Goal: Task Accomplishment & Management: Manage account settings

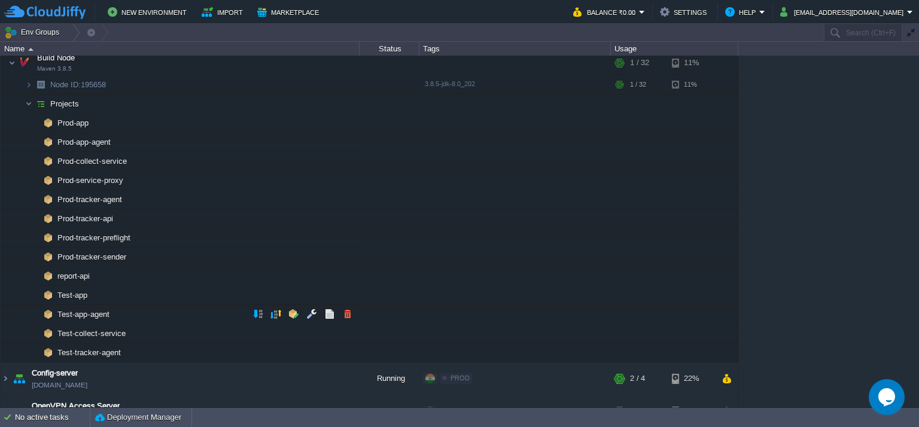
scroll to position [120, 0]
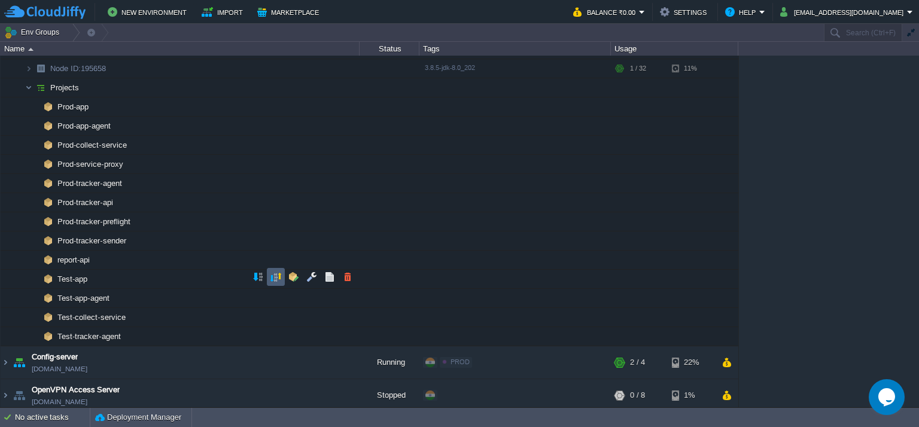
click at [269, 282] on td at bounding box center [276, 277] width 18 height 18
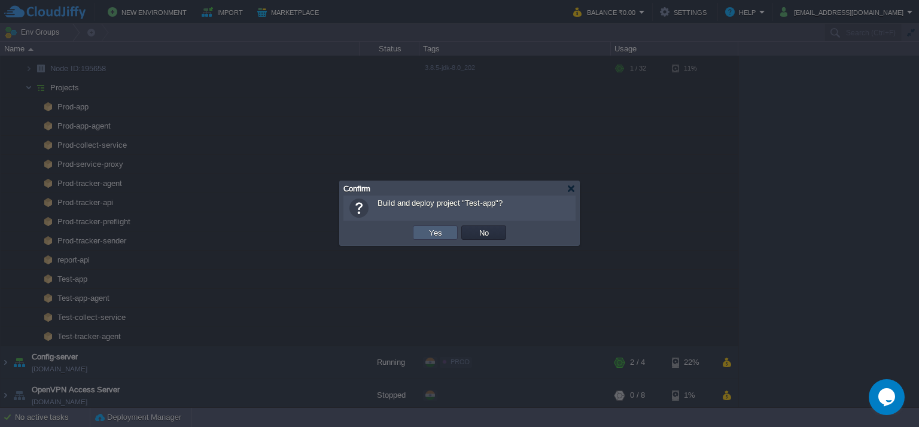
click at [423, 227] on td "Yes" at bounding box center [435, 233] width 45 height 14
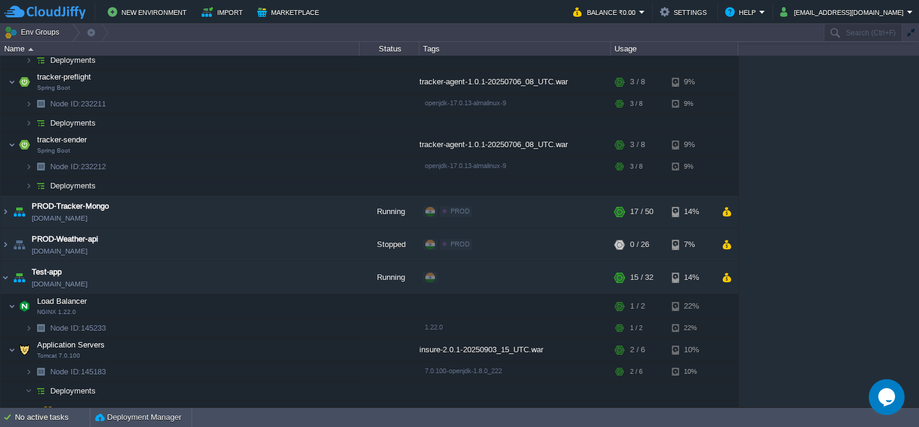
scroll to position [144, 0]
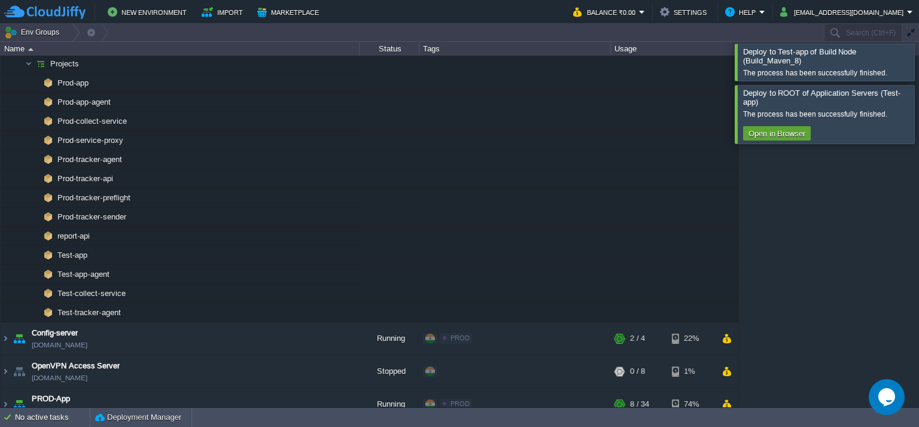
click at [918, 60] on div at bounding box center [933, 62] width 0 height 36
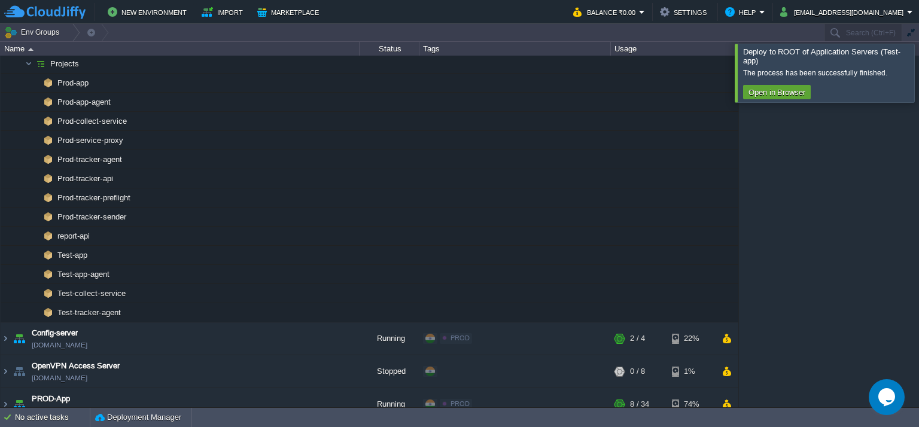
click at [918, 94] on div at bounding box center [933, 73] width 0 height 58
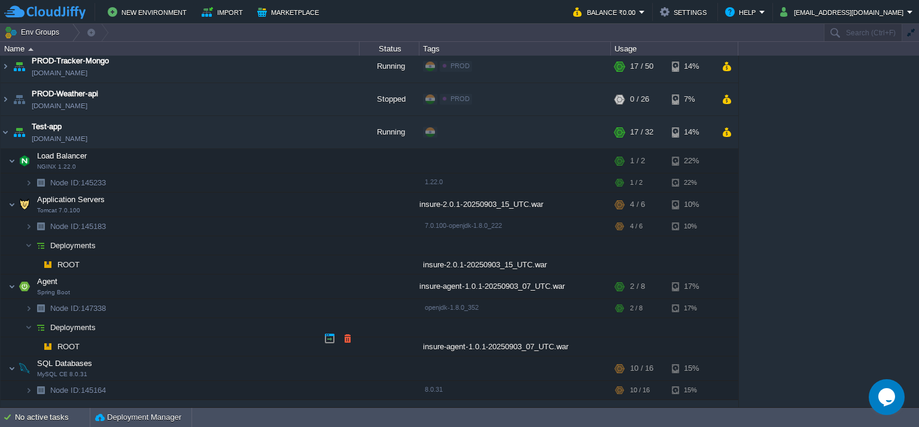
scroll to position [1220, 0]
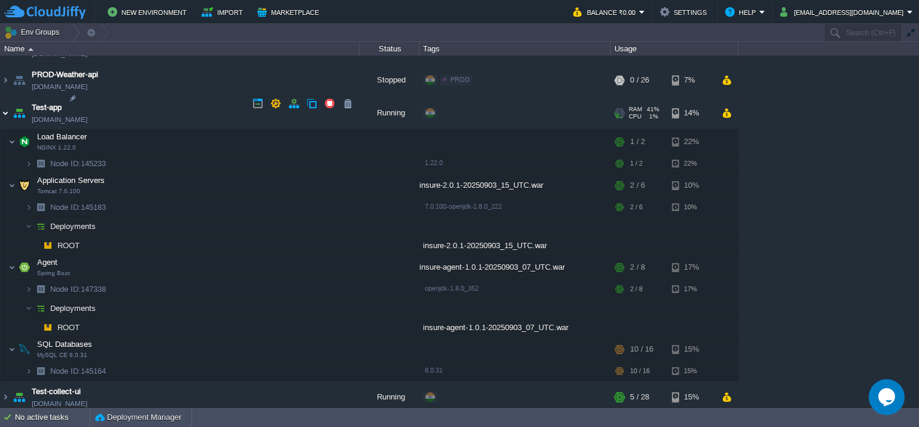
click at [1, 102] on img at bounding box center [6, 113] width 10 height 32
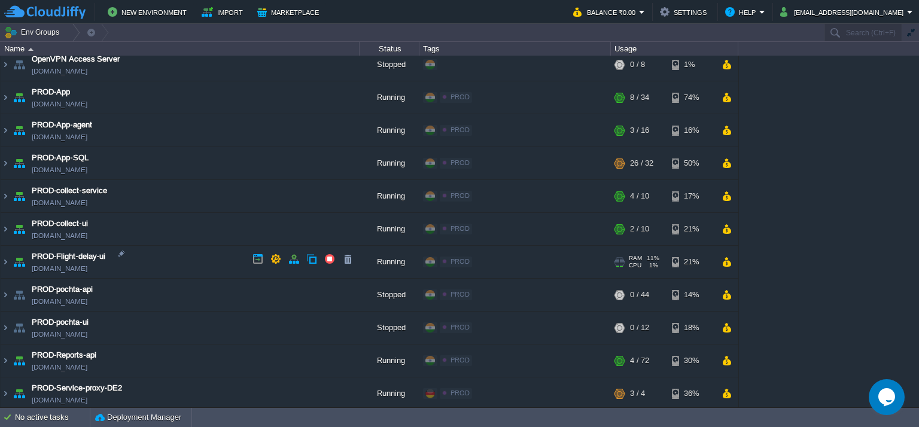
scroll to position [419, 0]
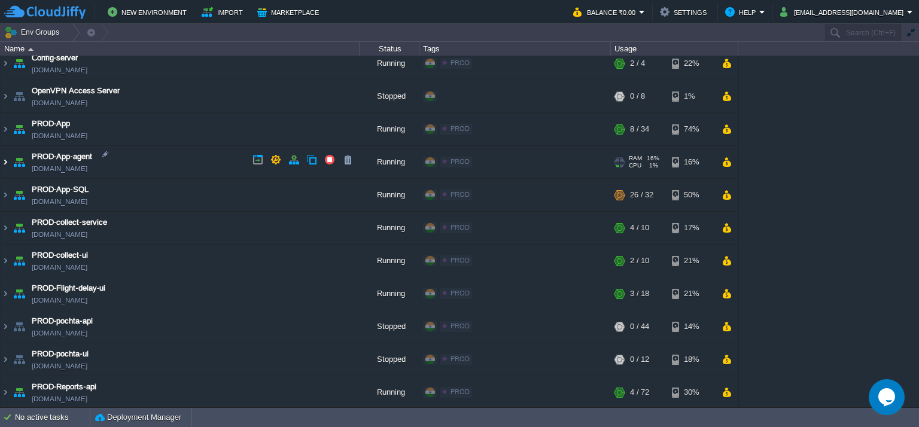
click at [5, 158] on img at bounding box center [6, 162] width 10 height 32
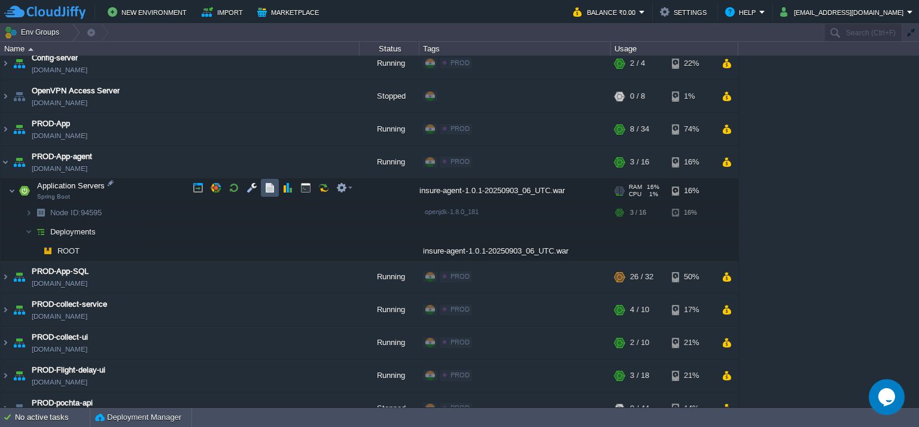
click at [271, 182] on button "button" at bounding box center [269, 187] width 11 height 11
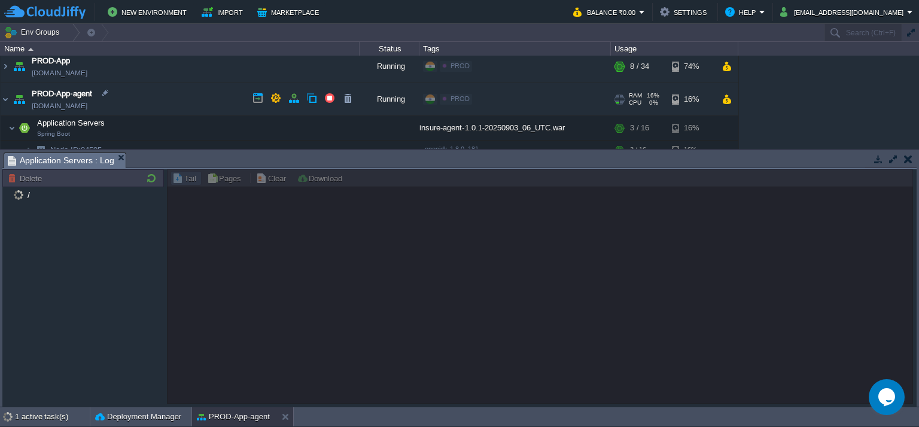
scroll to position [479, 0]
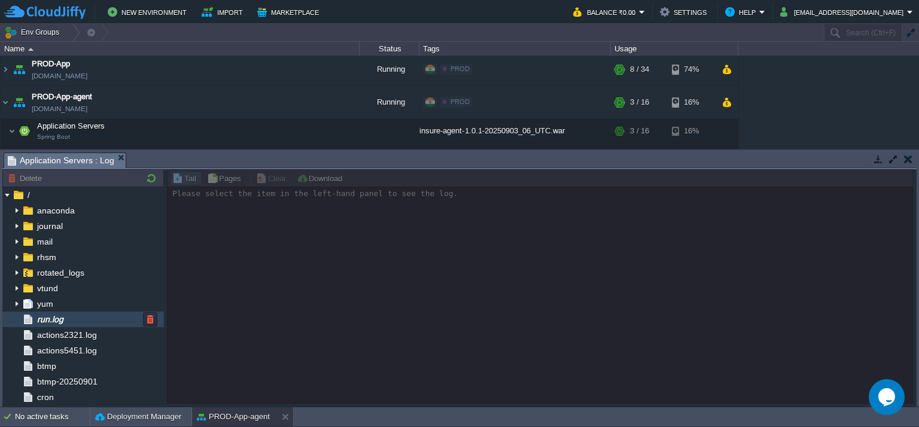
click at [79, 321] on div "run.log" at bounding box center [83, 320] width 162 height 16
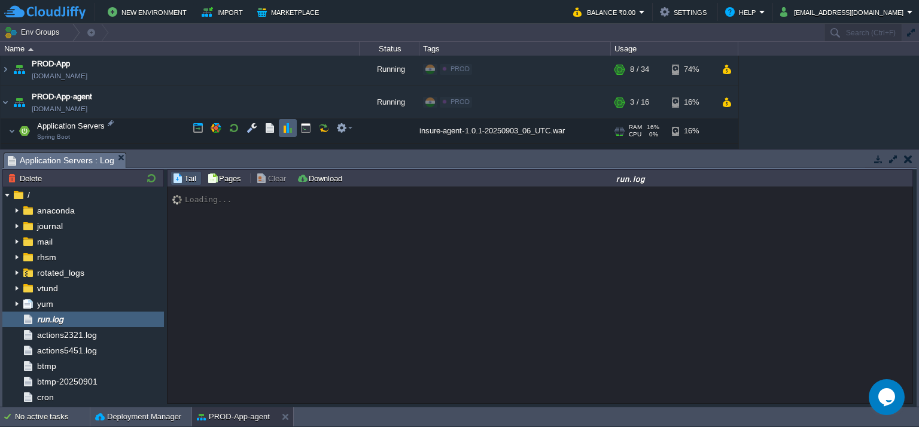
click at [288, 126] on button "button" at bounding box center [287, 128] width 11 height 11
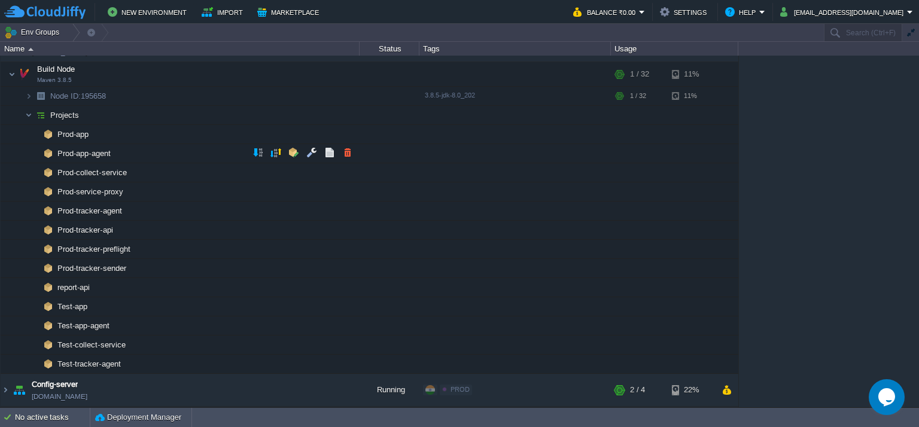
scroll to position [120, 0]
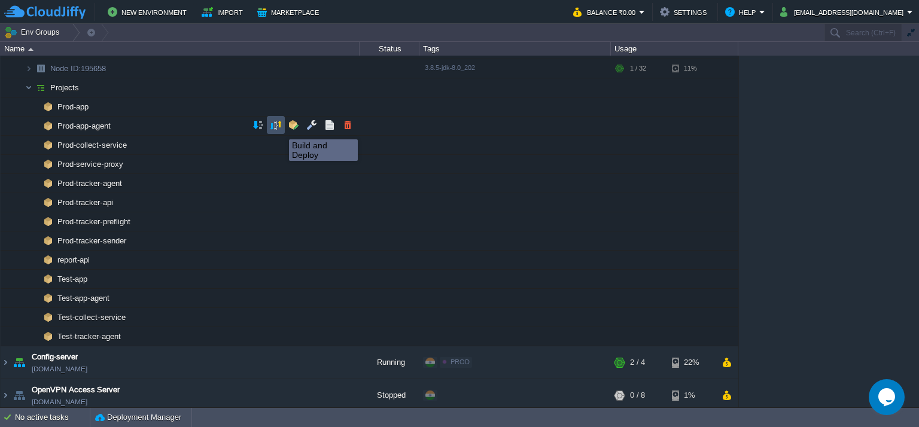
click at [280, 129] on button "button" at bounding box center [275, 125] width 11 height 11
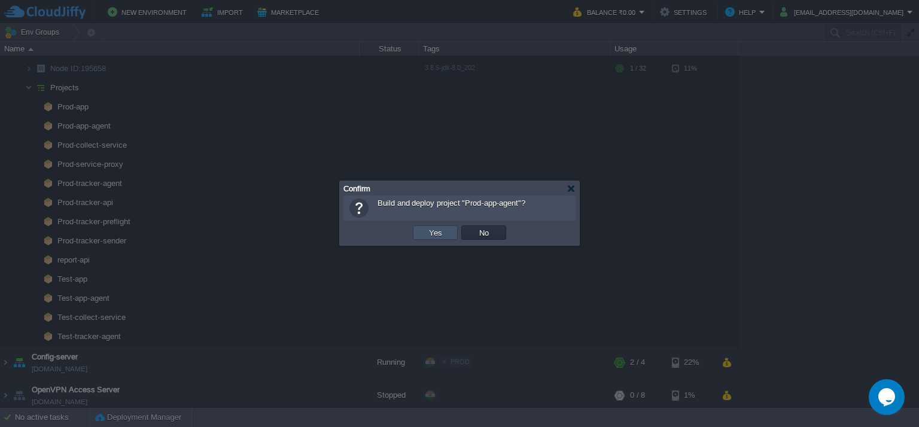
click at [433, 230] on button "Yes" at bounding box center [435, 232] width 20 height 11
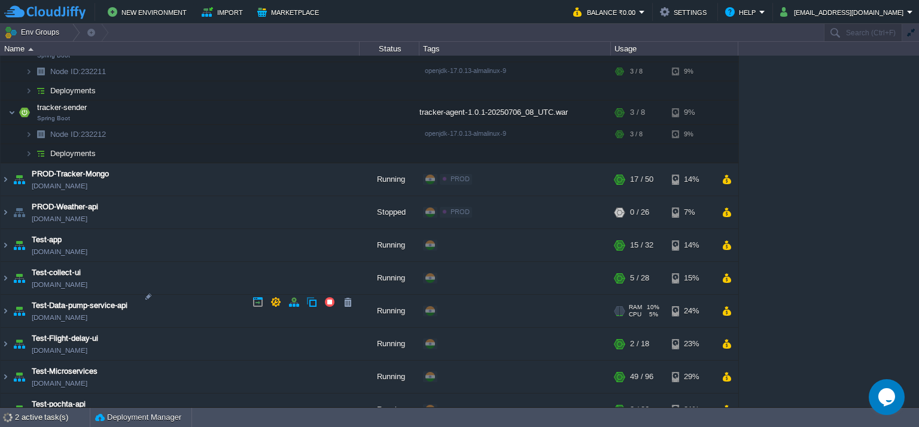
scroll to position [1217, 0]
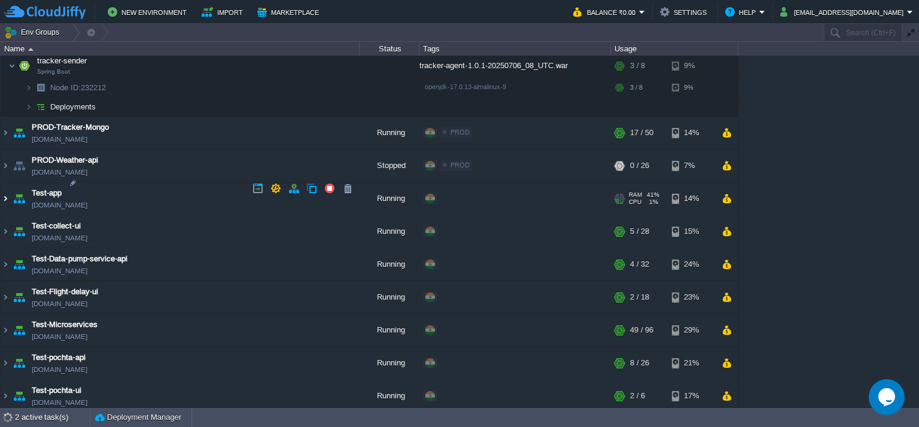
click at [4, 184] on img at bounding box center [6, 198] width 10 height 32
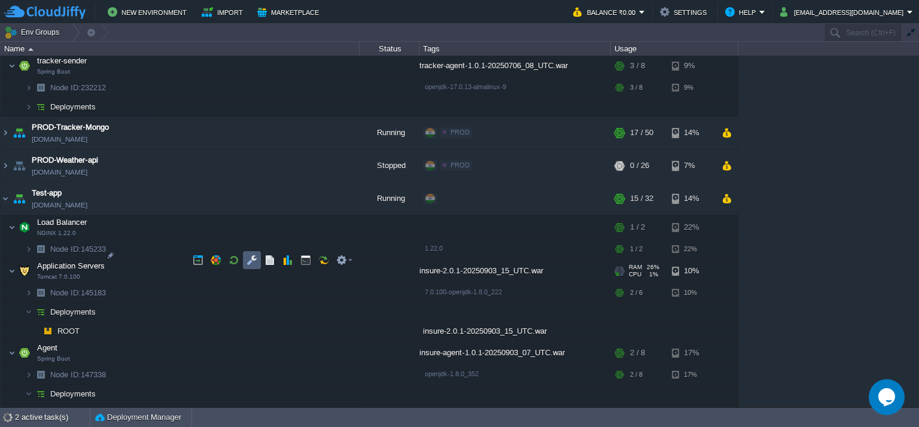
click at [254, 258] on button "button" at bounding box center [251, 260] width 11 height 11
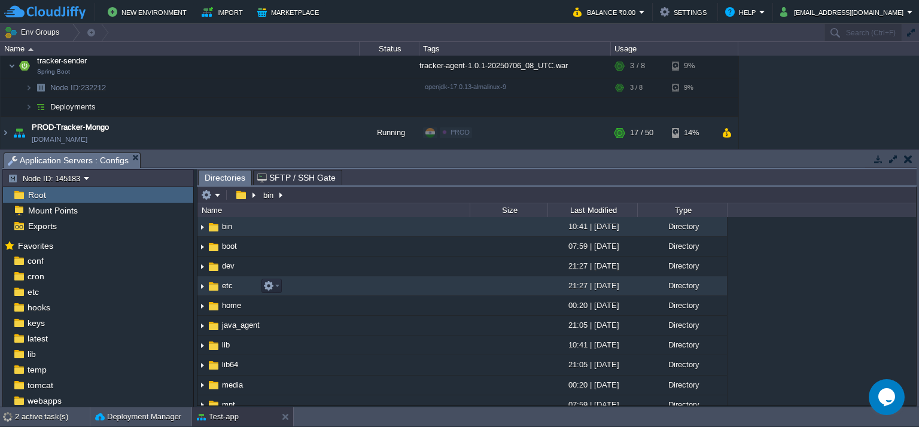
click at [232, 290] on span "etc" at bounding box center [227, 286] width 14 height 10
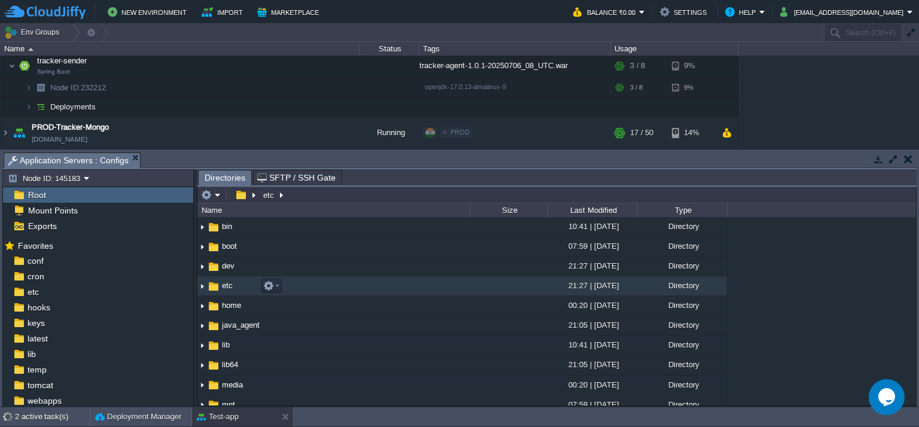
click at [232, 290] on span "etc" at bounding box center [227, 286] width 14 height 10
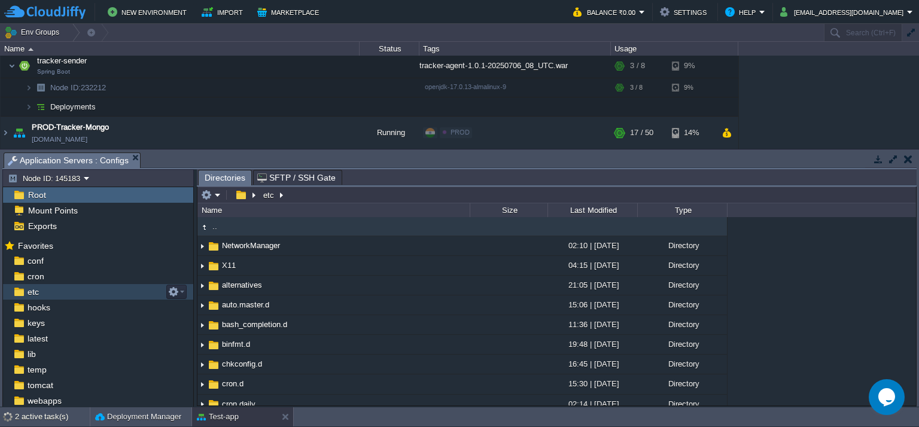
click at [115, 288] on div "etc" at bounding box center [98, 292] width 190 height 16
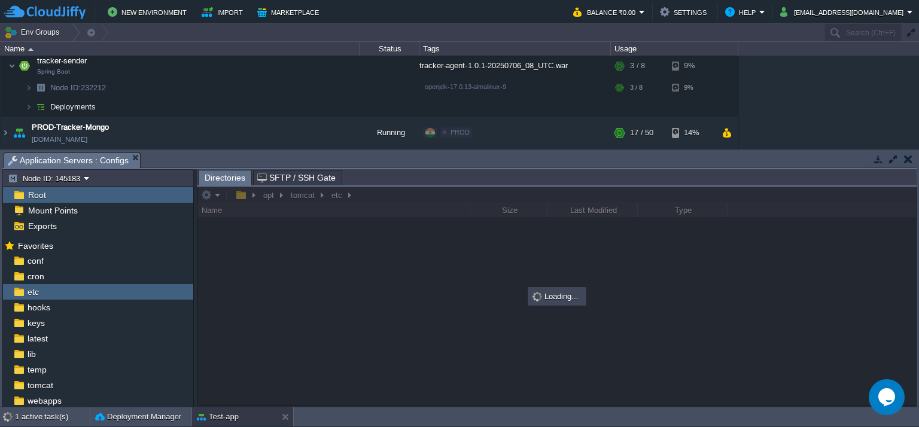
scroll to position [144, 0]
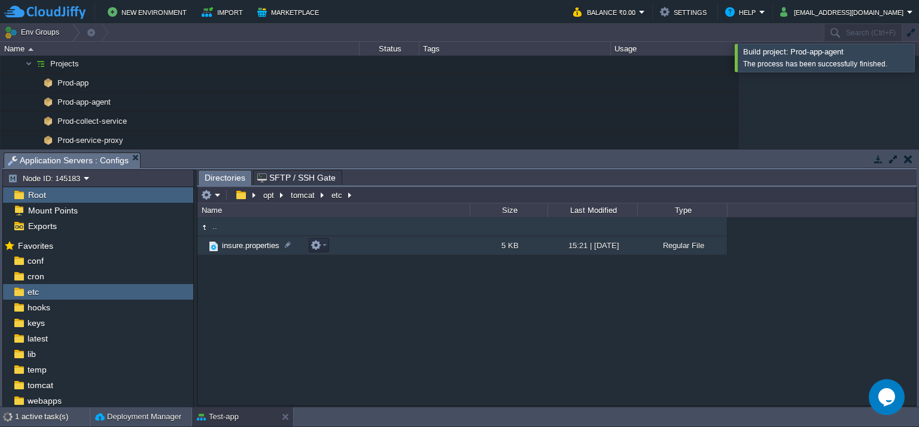
click at [338, 246] on td "insure.properties" at bounding box center [333, 245] width 272 height 19
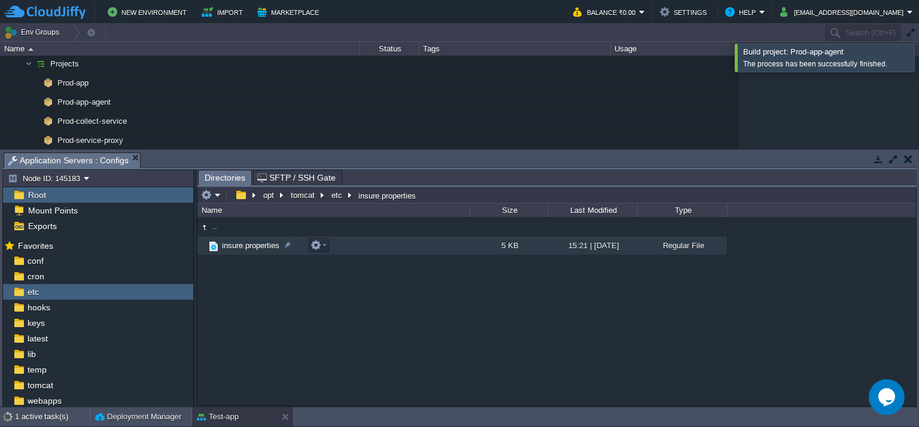
click at [338, 246] on td "insure.properties" at bounding box center [333, 245] width 272 height 19
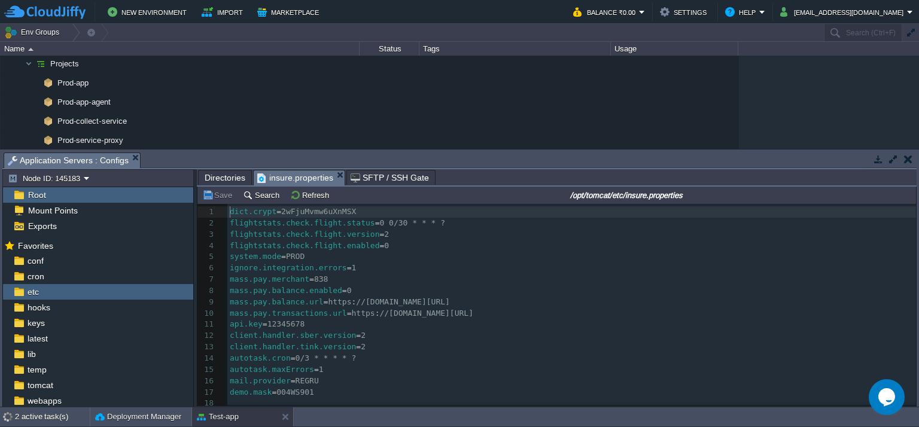
scroll to position [4, 0]
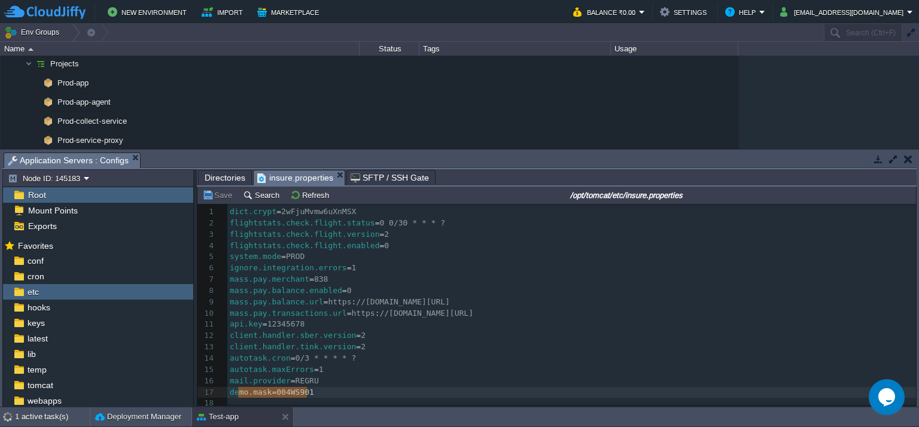
type textarea "demo.mask=004WS901"
drag, startPoint x: 311, startPoint y: 397, endPoint x: 215, endPoint y: 395, distance: 95.7
click at [294, 366] on div "x 1 dict.crypt = 2wFjuMvmw6uXnMSX 2 flightstats.check.flight.status = 0 0/30 * …" at bounding box center [571, 358] width 689 height 304
type textarea "demo.mask=004WS901"
drag, startPoint x: 310, startPoint y: 392, endPoint x: 216, endPoint y: 397, distance: 94.7
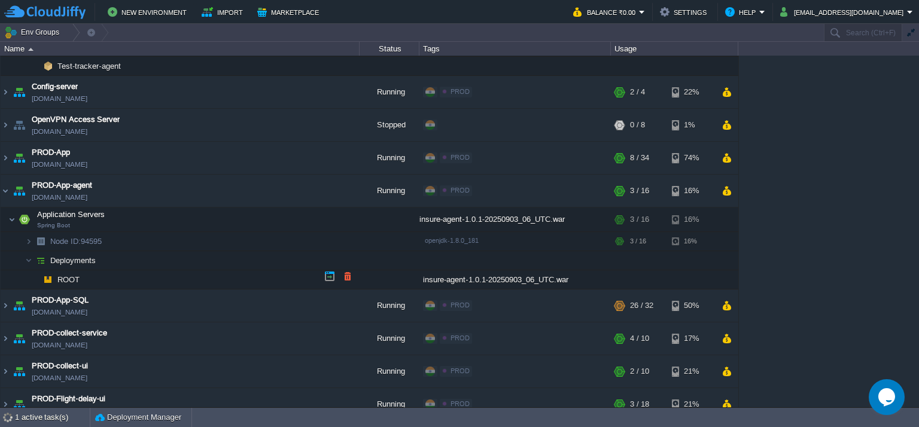
scroll to position [479, 0]
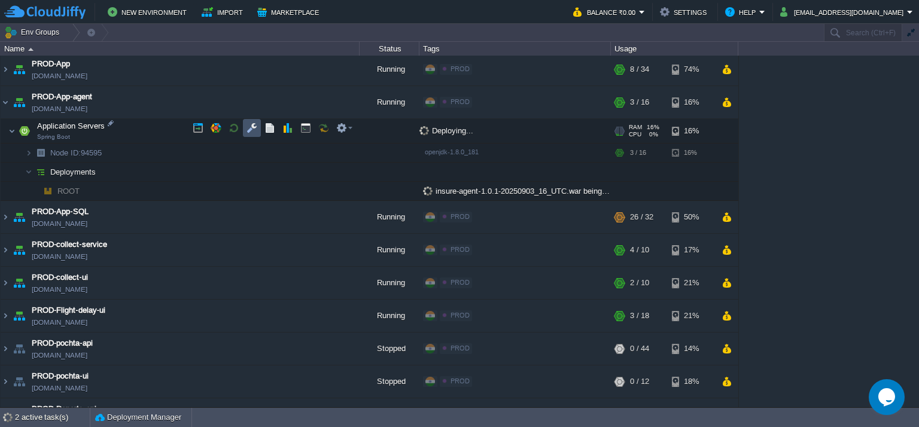
click at [251, 125] on button "button" at bounding box center [251, 128] width 11 height 11
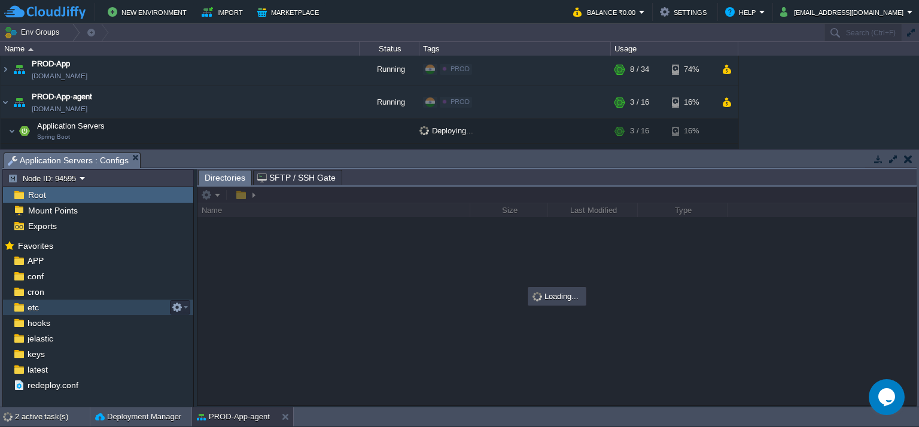
click at [50, 307] on div "etc" at bounding box center [98, 308] width 190 height 16
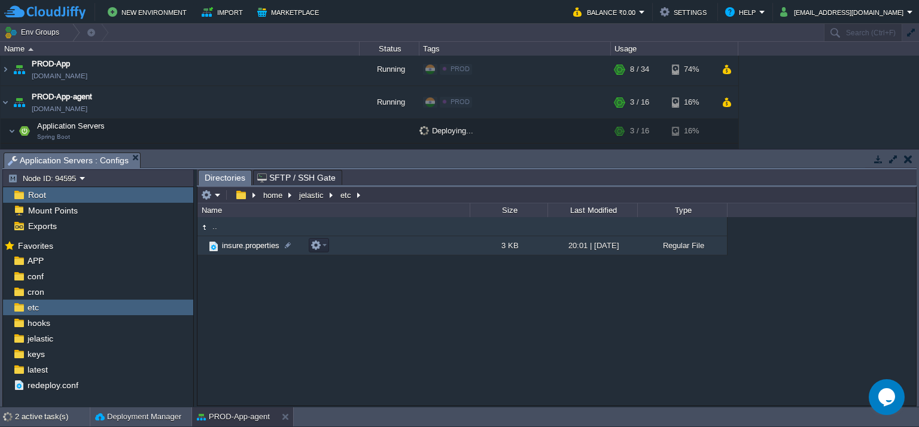
click at [402, 253] on td "insure.properties" at bounding box center [333, 245] width 272 height 19
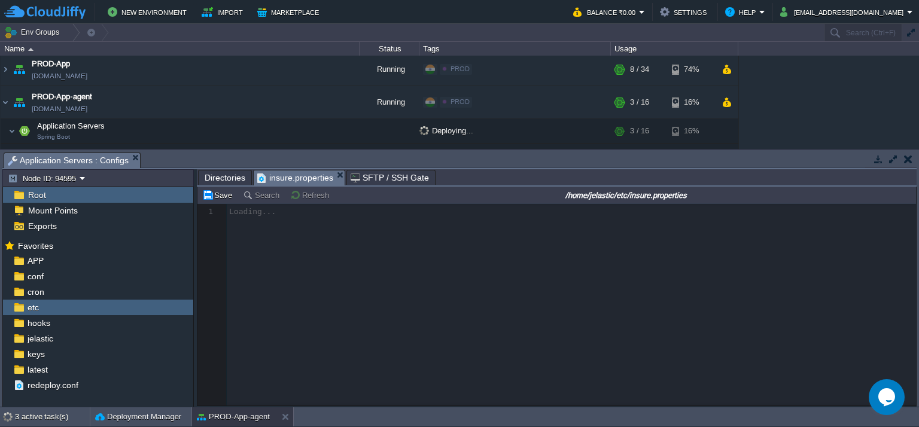
scroll to position [4, 0]
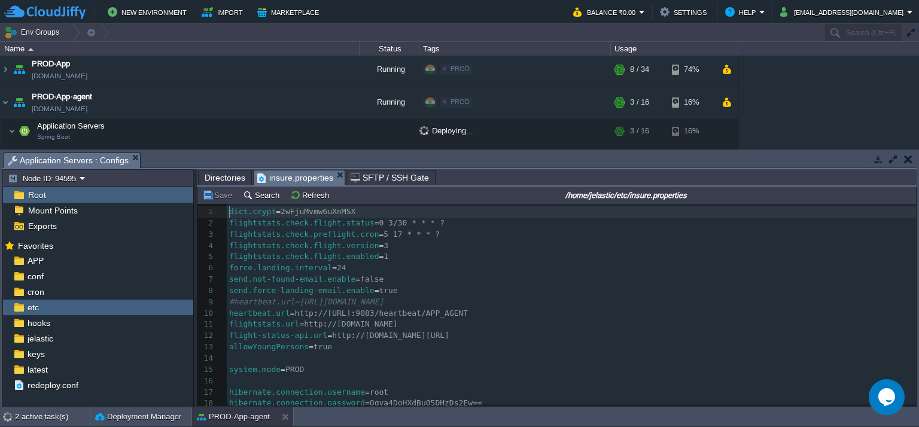
click at [342, 349] on pre "allowYoungPersons = true" at bounding box center [571, 347] width 689 height 11
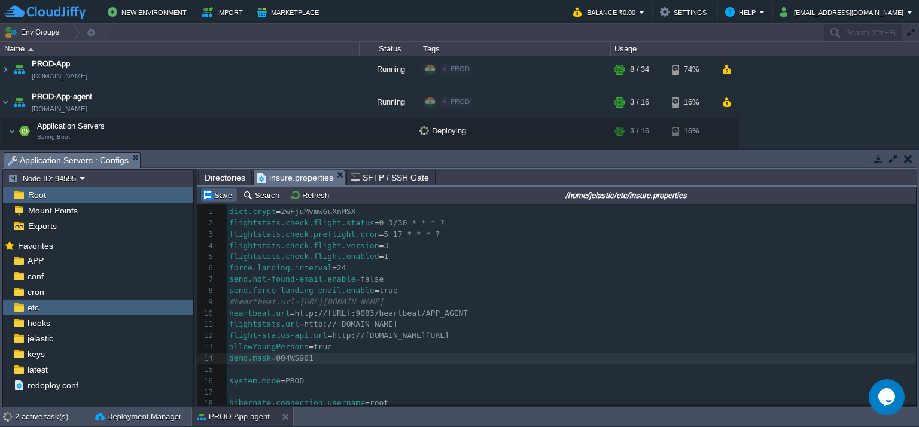
click at [216, 200] on button "Save" at bounding box center [218, 195] width 33 height 11
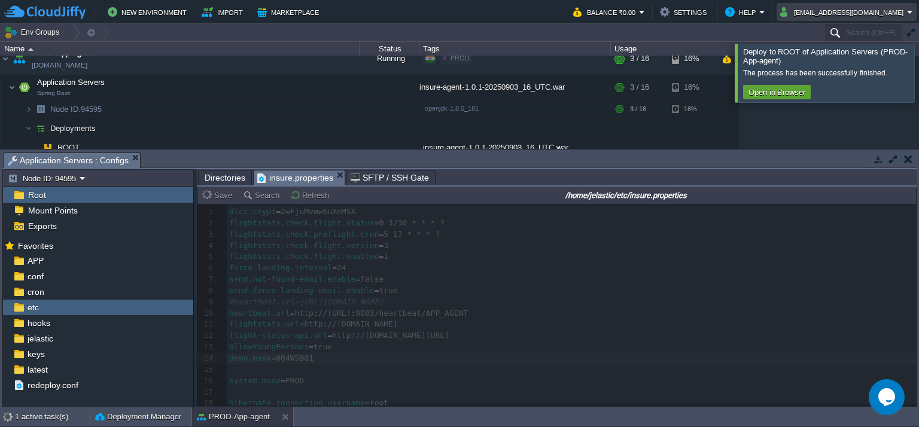
scroll to position [145, 0]
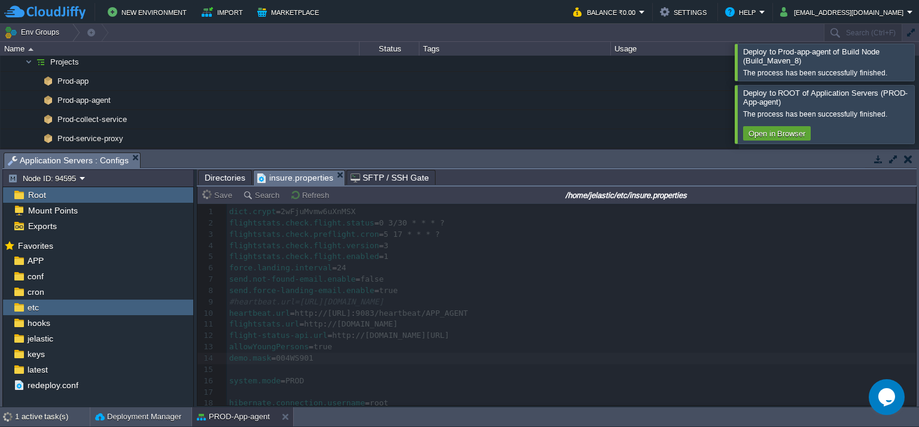
click at [918, 69] on div at bounding box center [933, 62] width 0 height 36
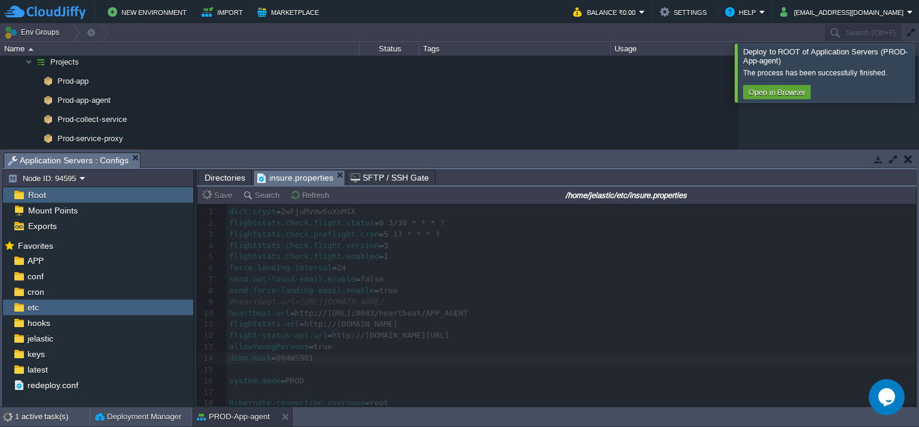
click at [918, 83] on div at bounding box center [933, 73] width 0 height 58
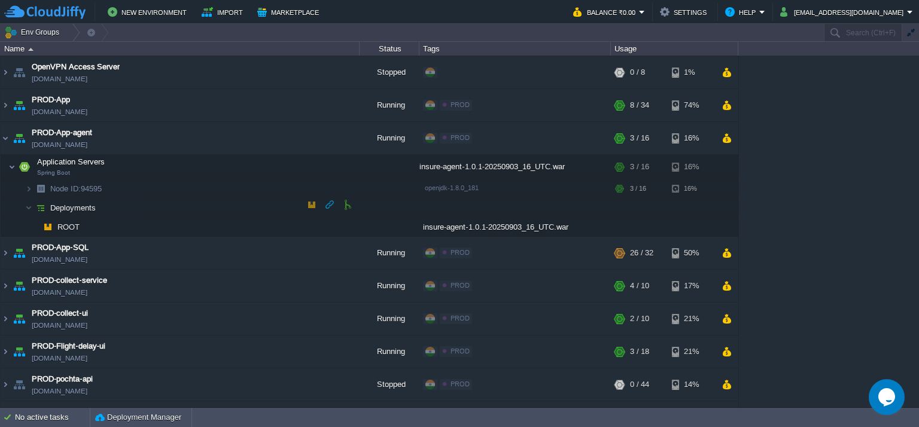
scroll to position [444, 0]
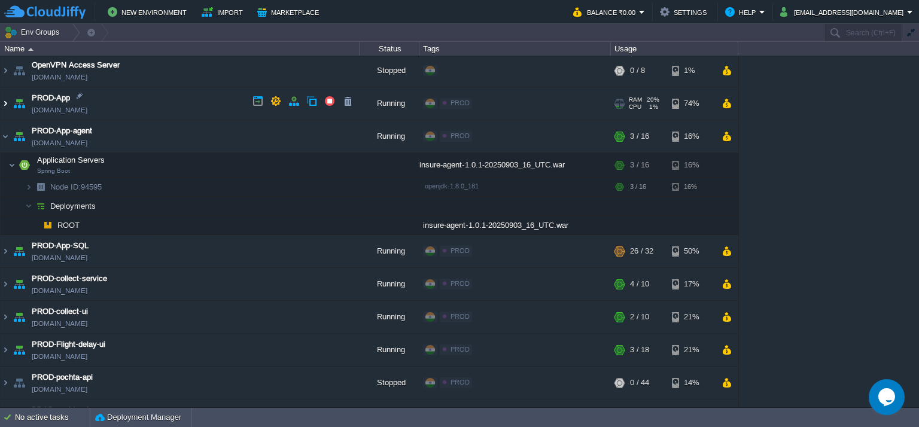
click at [6, 103] on img at bounding box center [6, 103] width 10 height 32
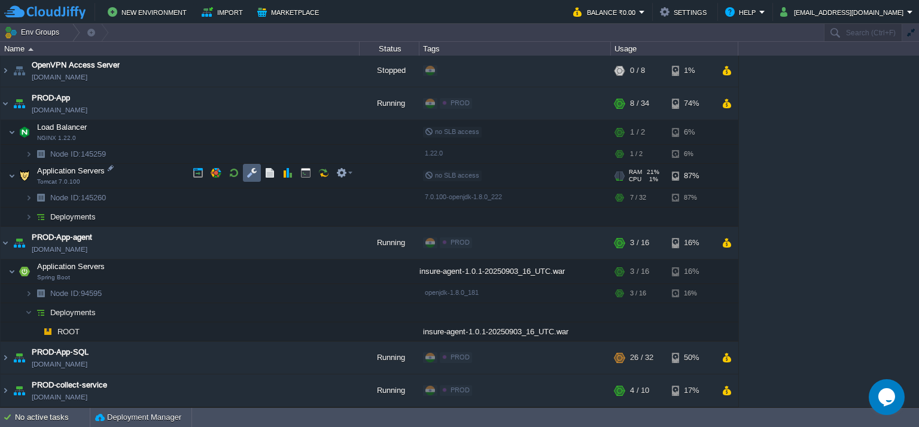
click at [255, 173] on button "button" at bounding box center [251, 172] width 11 height 11
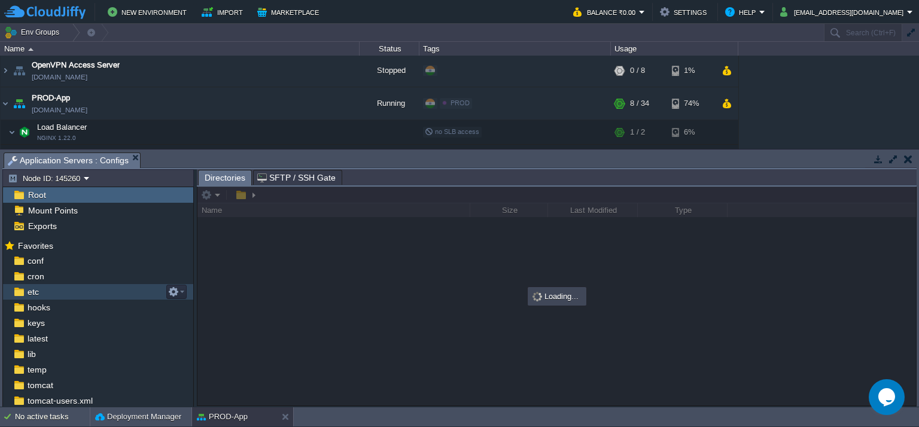
click at [100, 291] on div "etc" at bounding box center [98, 292] width 190 height 16
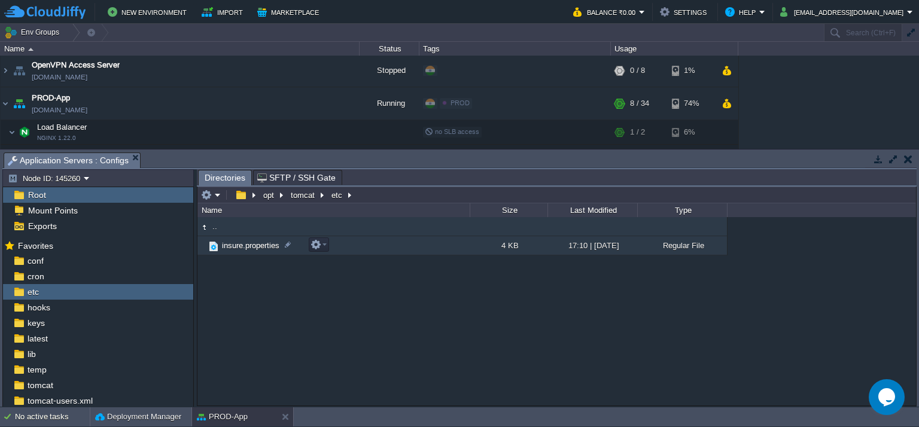
click at [431, 248] on td "insure.properties" at bounding box center [333, 245] width 272 height 19
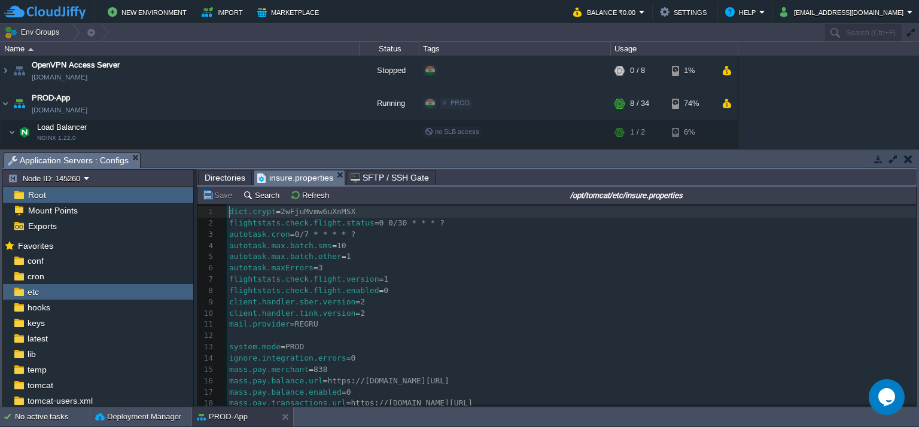
scroll to position [4, 0]
click at [362, 322] on pre "mail.provider = REGRU" at bounding box center [571, 324] width 689 height 11
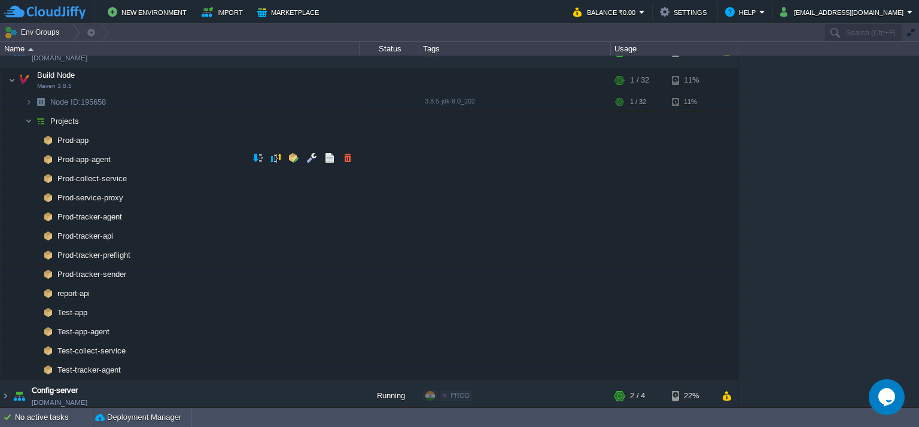
scroll to position [86, 0]
click at [277, 135] on button "button" at bounding box center [275, 140] width 11 height 11
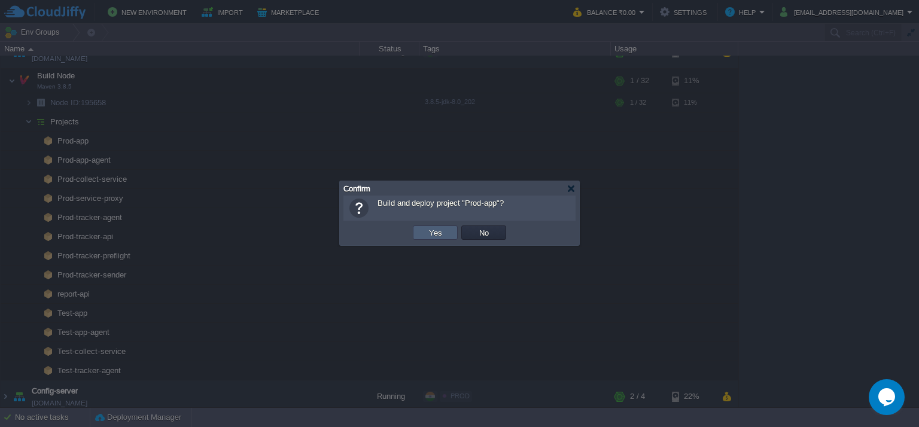
click at [433, 229] on button "Yes" at bounding box center [435, 232] width 20 height 11
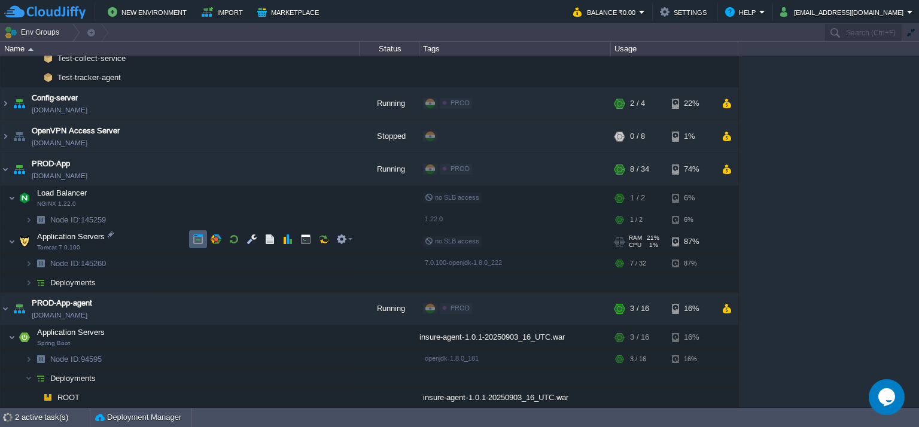
scroll to position [444, 0]
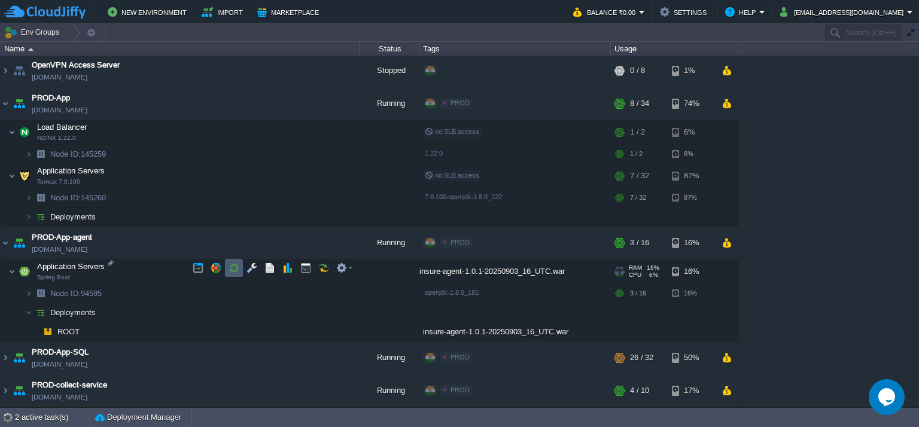
click at [234, 268] on button "button" at bounding box center [234, 268] width 11 height 11
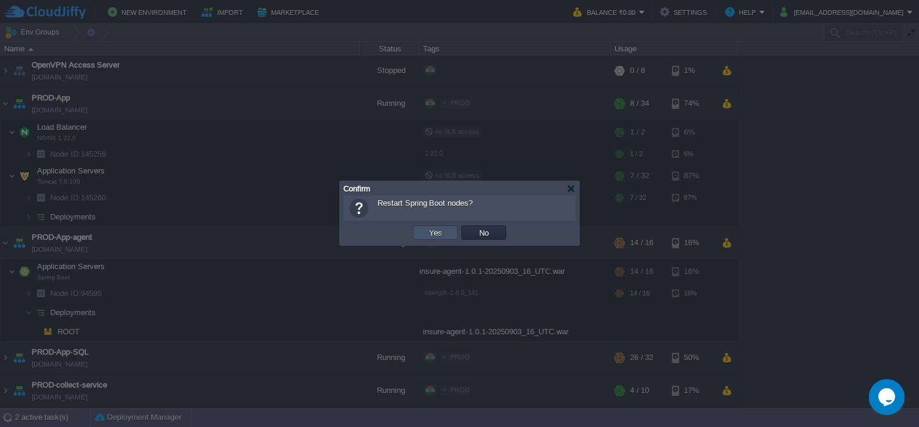
click at [440, 232] on button "Yes" at bounding box center [435, 232] width 20 height 11
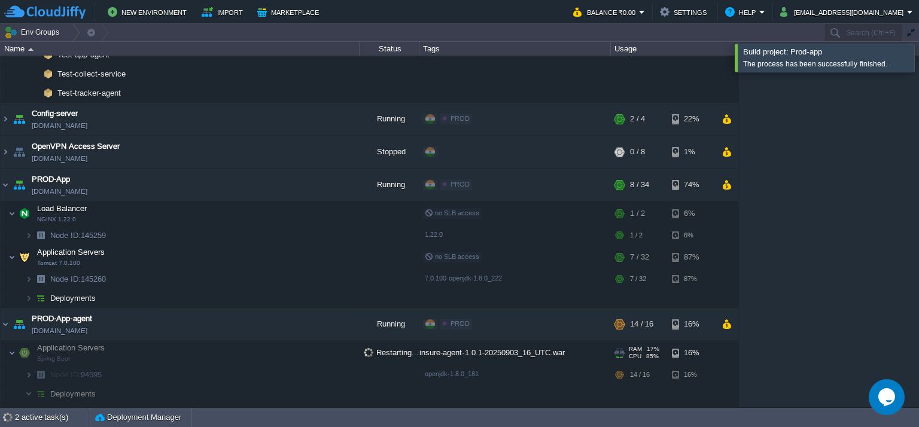
scroll to position [504, 0]
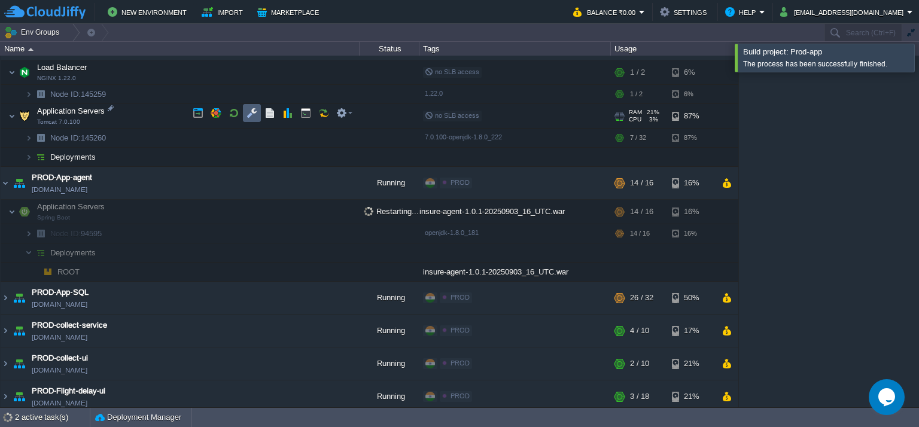
click at [250, 108] on button "button" at bounding box center [251, 113] width 11 height 11
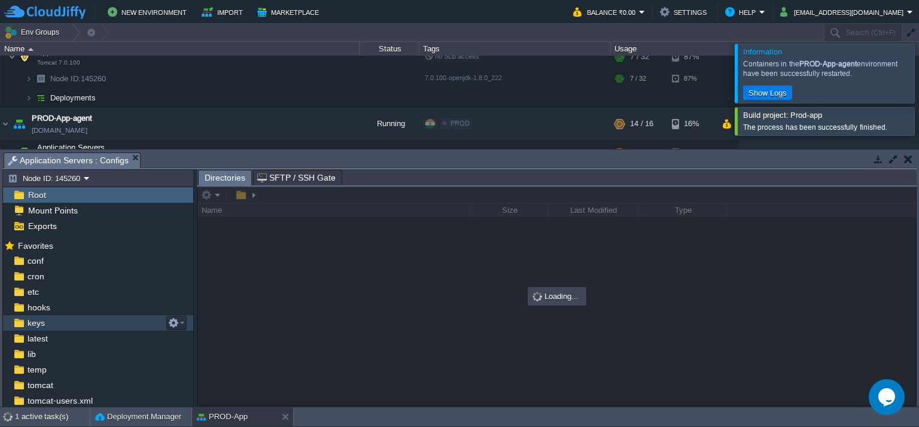
scroll to position [30, 0]
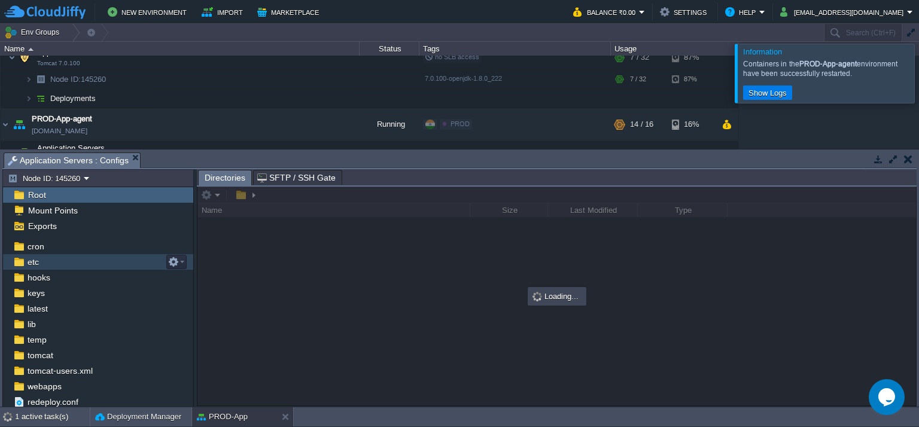
click at [77, 263] on div "etc" at bounding box center [98, 262] width 190 height 16
click at [918, 76] on div at bounding box center [933, 73] width 0 height 59
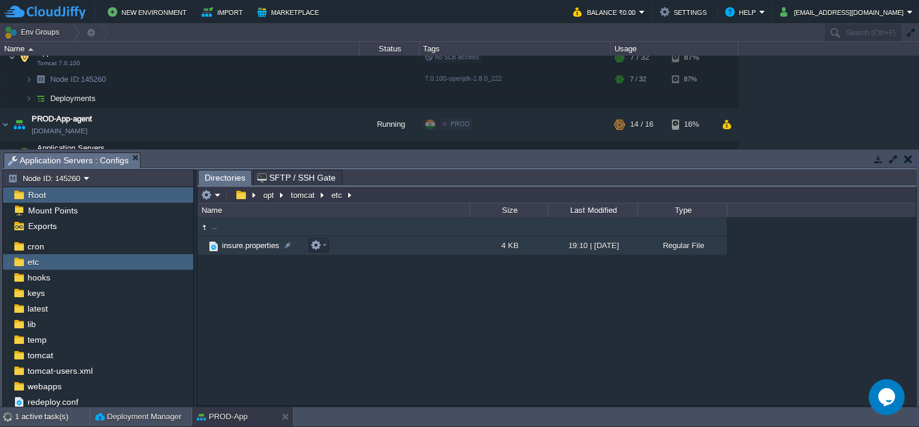
click at [380, 246] on td "insure.properties" at bounding box center [333, 245] width 272 height 19
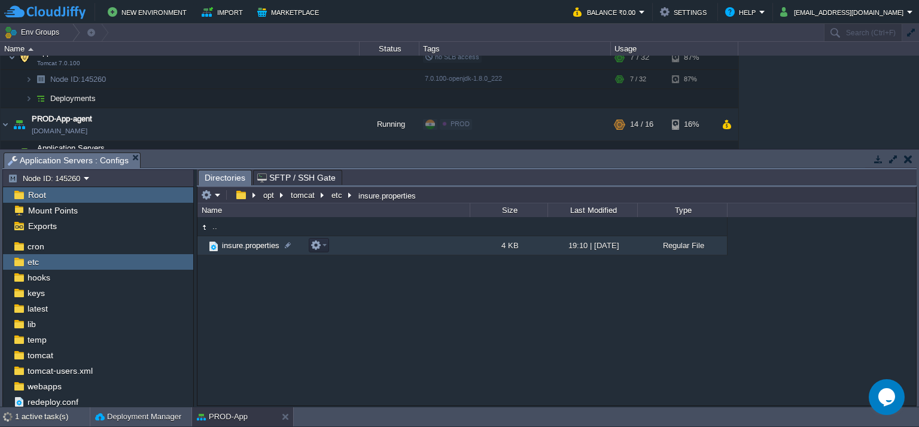
click at [380, 246] on td "insure.properties" at bounding box center [333, 245] width 272 height 19
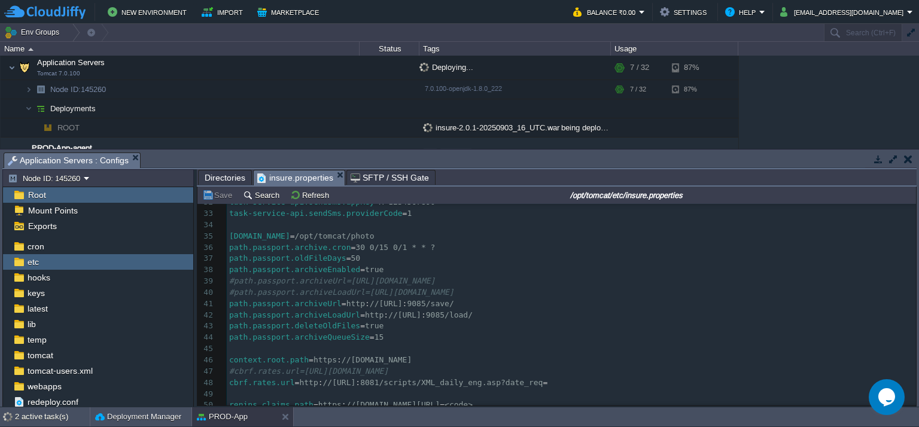
scroll to position [359, 0]
click at [333, 327] on div "94 22 hibernate.connection.username = root 23 hibernate.connection.password = O…" at bounding box center [571, 298] width 689 height 428
type textarea "deleteOldFiles"
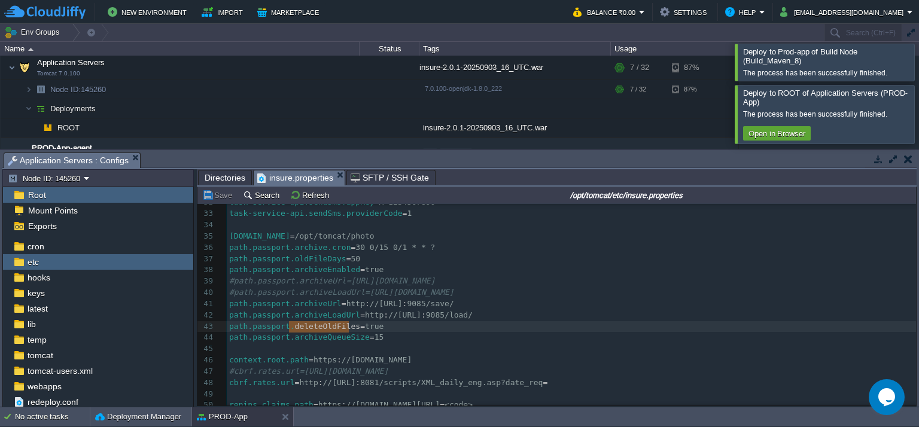
scroll to position [145, 0]
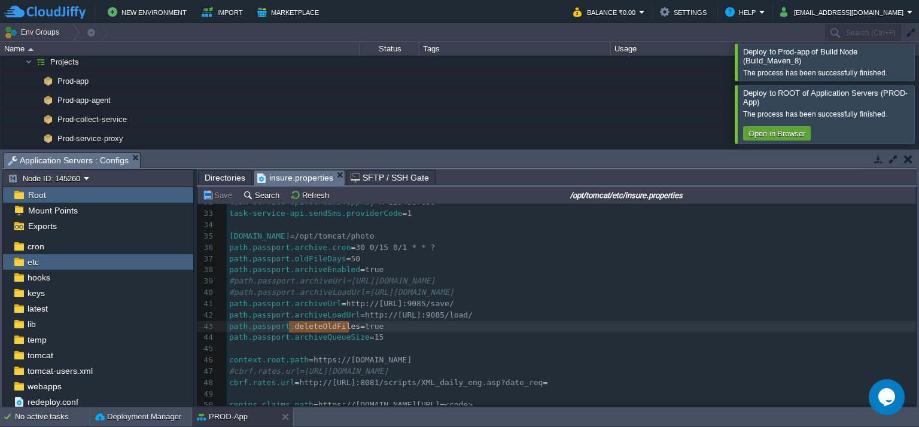
click at [918, 65] on div at bounding box center [933, 62] width 0 height 36
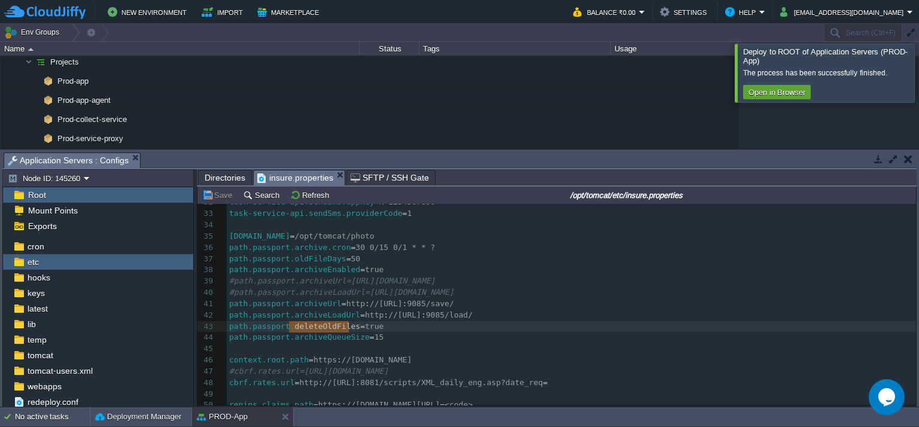
click at [918, 94] on div at bounding box center [933, 73] width 0 height 58
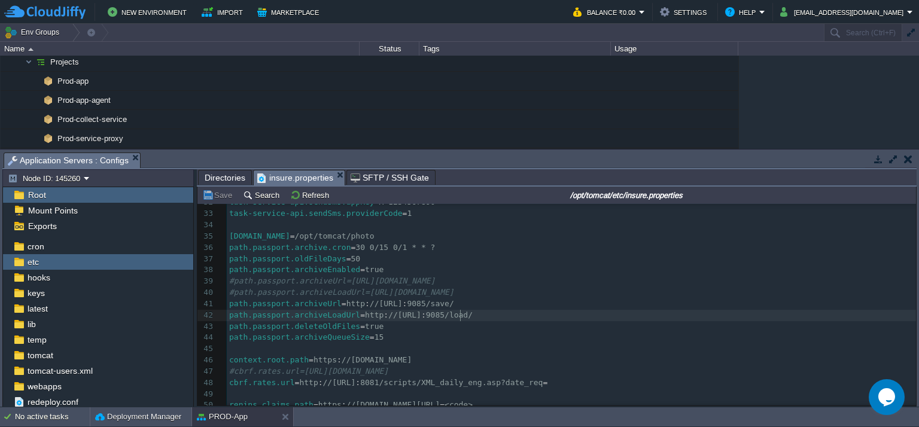
click at [460, 320] on div "x 22 hibernate.connection.username = root 23 hibernate.connection.password = Oq…" at bounding box center [571, 298] width 689 height 428
click at [439, 330] on pre "path.passport.deleteOldFiles = true" at bounding box center [571, 326] width 689 height 11
click at [365, 325] on span "true" at bounding box center [374, 326] width 19 height 9
type textarea "true"
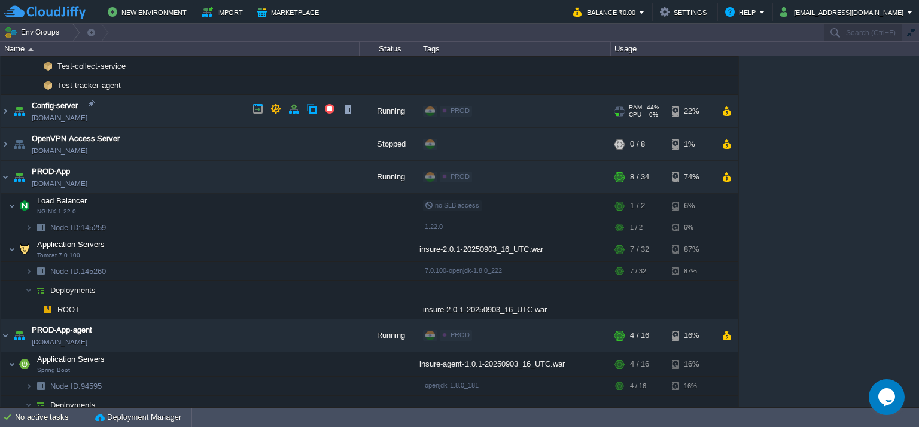
scroll to position [385, 0]
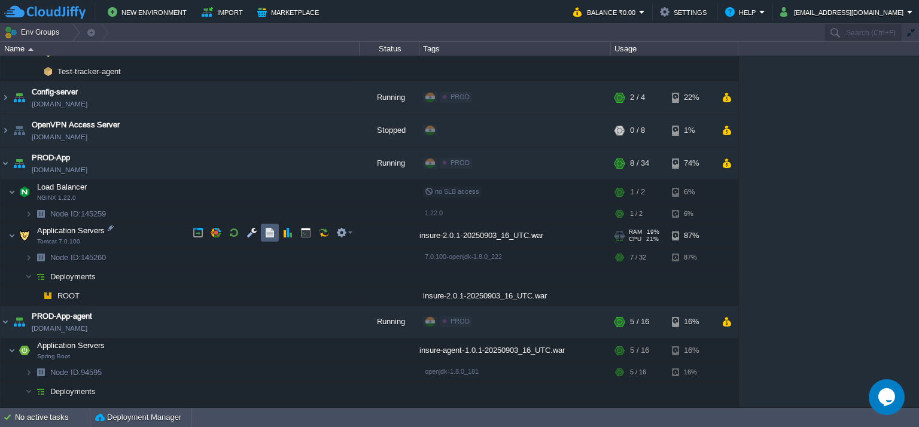
click at [269, 231] on button "button" at bounding box center [269, 232] width 11 height 11
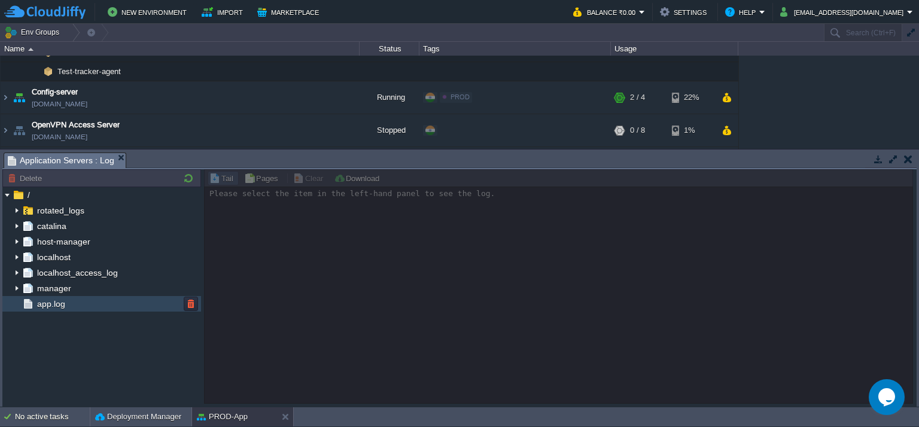
click at [50, 311] on div "app.log" at bounding box center [101, 304] width 199 height 16
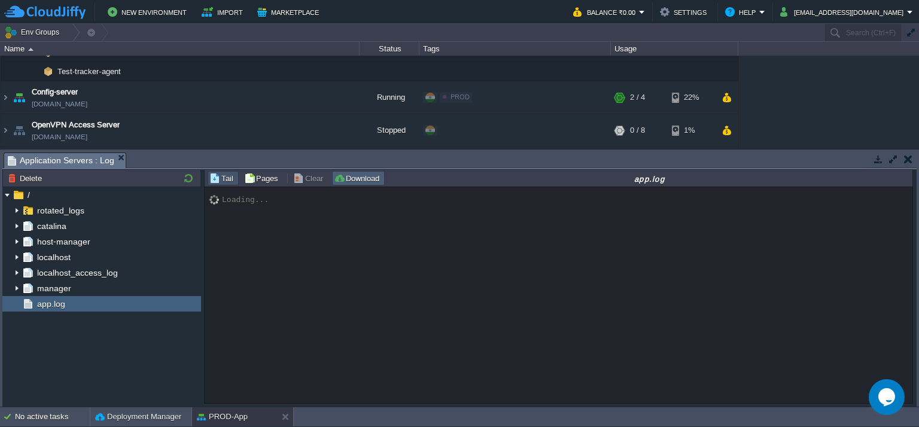
click at [361, 181] on button "Download" at bounding box center [358, 178] width 49 height 11
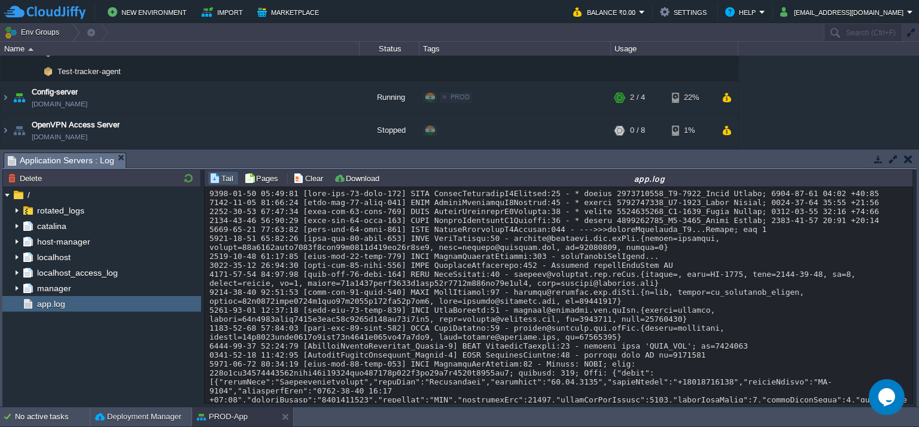
scroll to position [19414, 0]
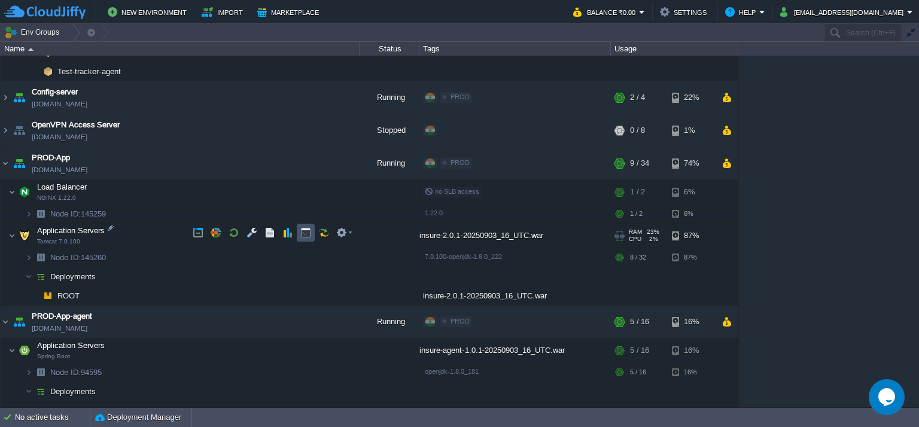
click at [304, 235] on button "button" at bounding box center [305, 232] width 11 height 11
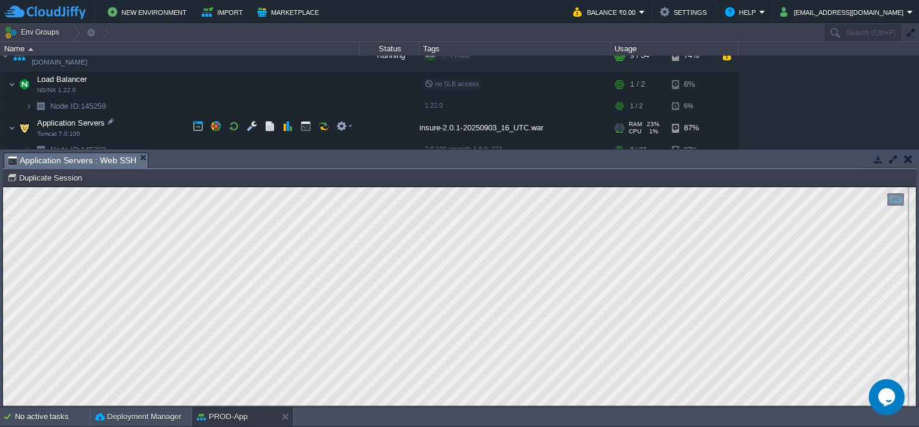
scroll to position [504, 0]
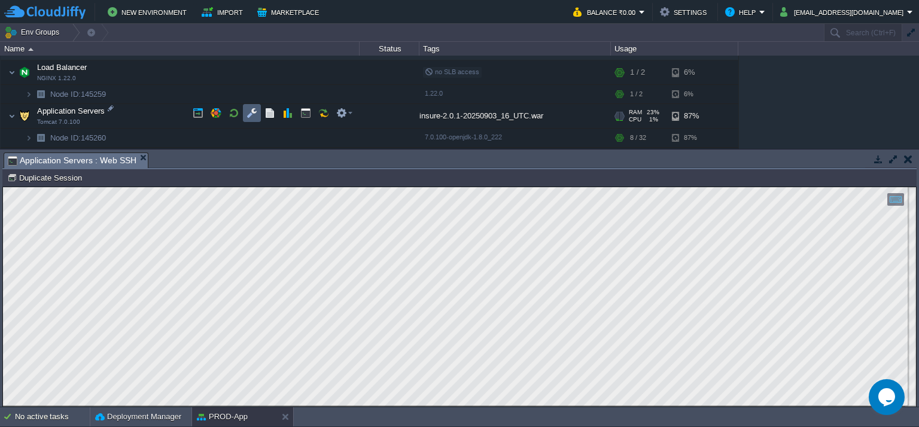
click at [254, 108] on button "button" at bounding box center [251, 113] width 11 height 11
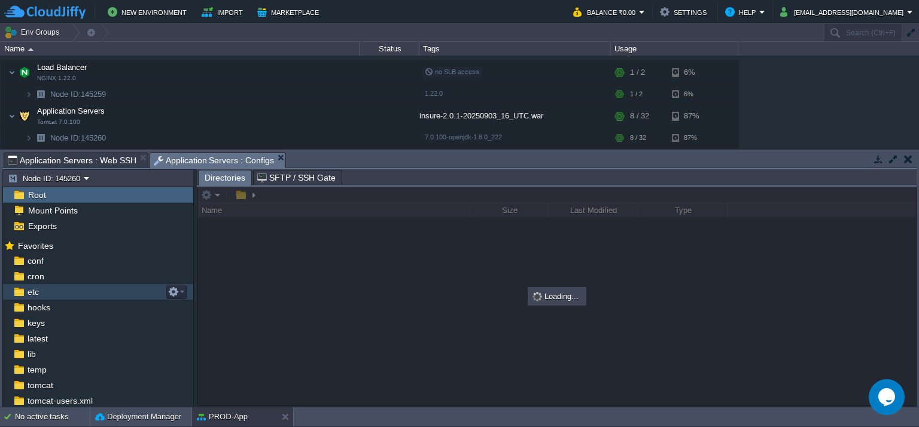
click at [53, 289] on div "etc" at bounding box center [98, 292] width 190 height 16
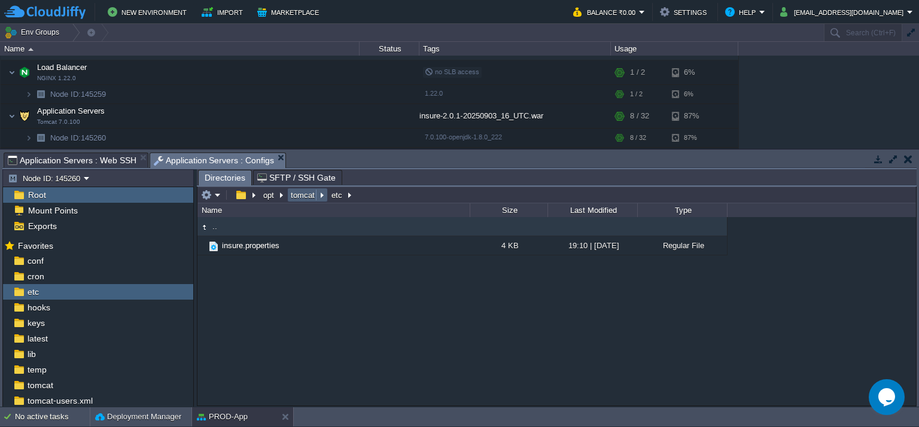
click at [300, 191] on button "tomcat" at bounding box center [303, 195] width 29 height 11
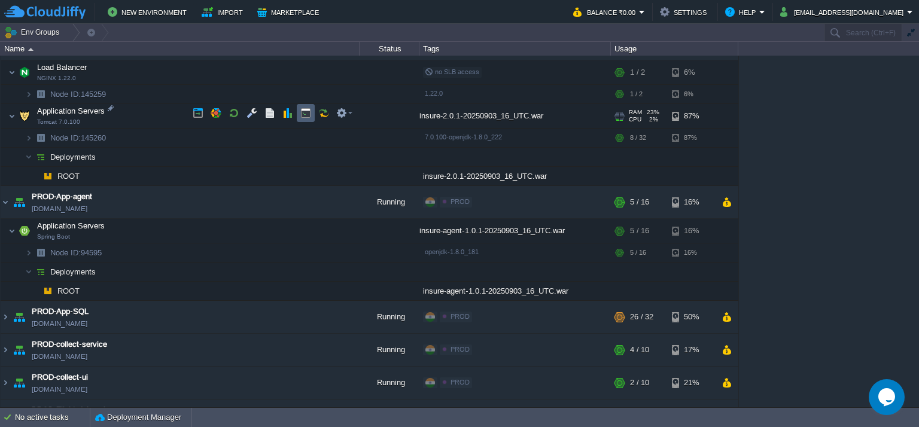
click at [313, 109] on td at bounding box center [306, 113] width 18 height 18
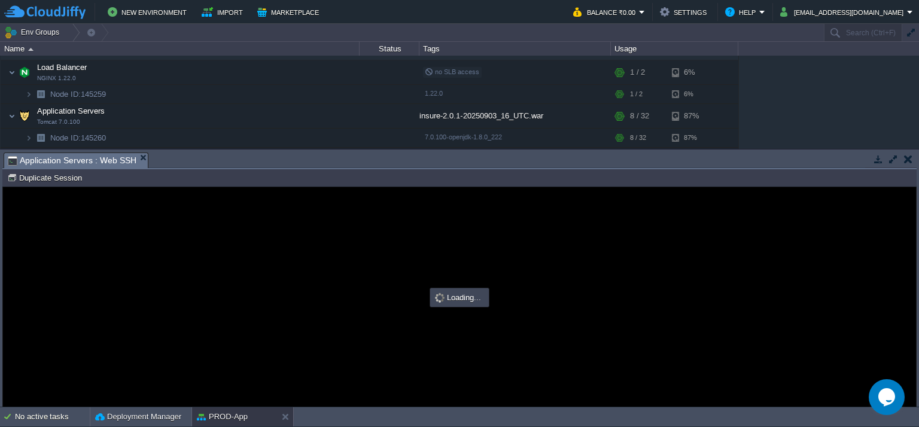
scroll to position [0, 0]
type input "#000000"
